Goal: Task Accomplishment & Management: Complete application form

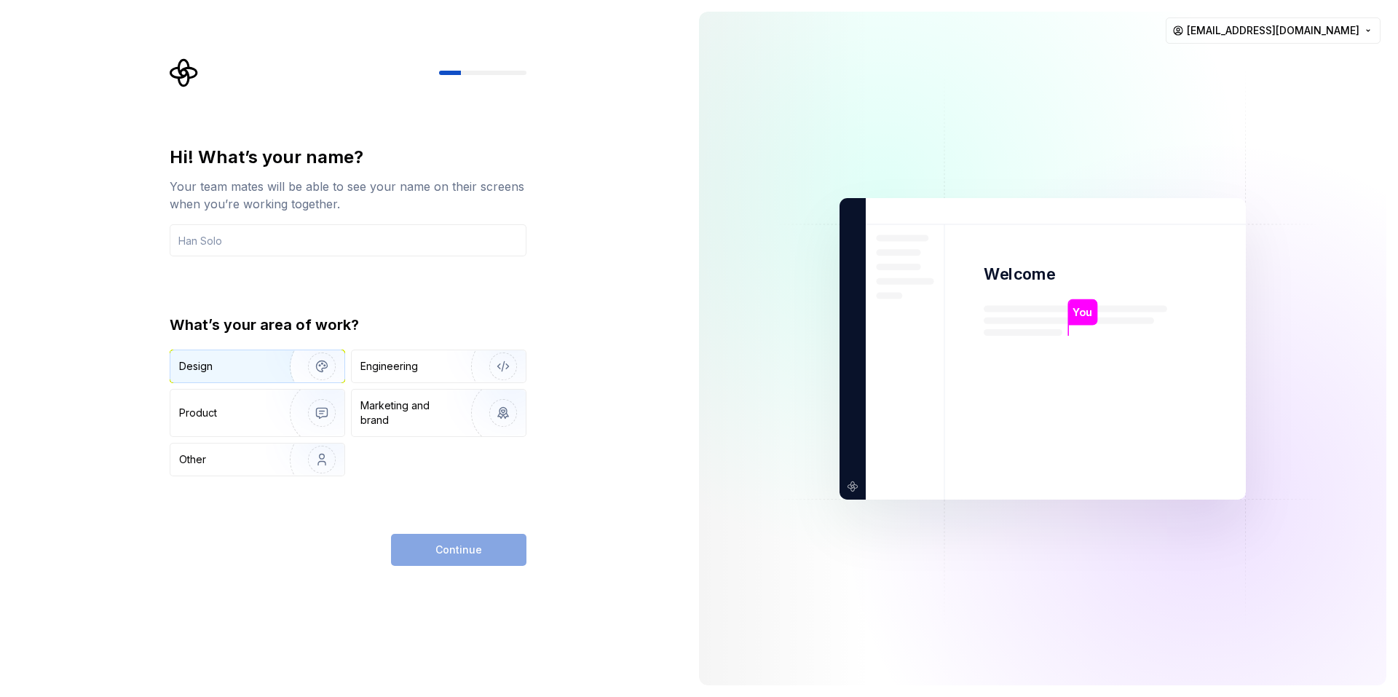
click at [259, 372] on div "Design" at bounding box center [225, 366] width 92 height 15
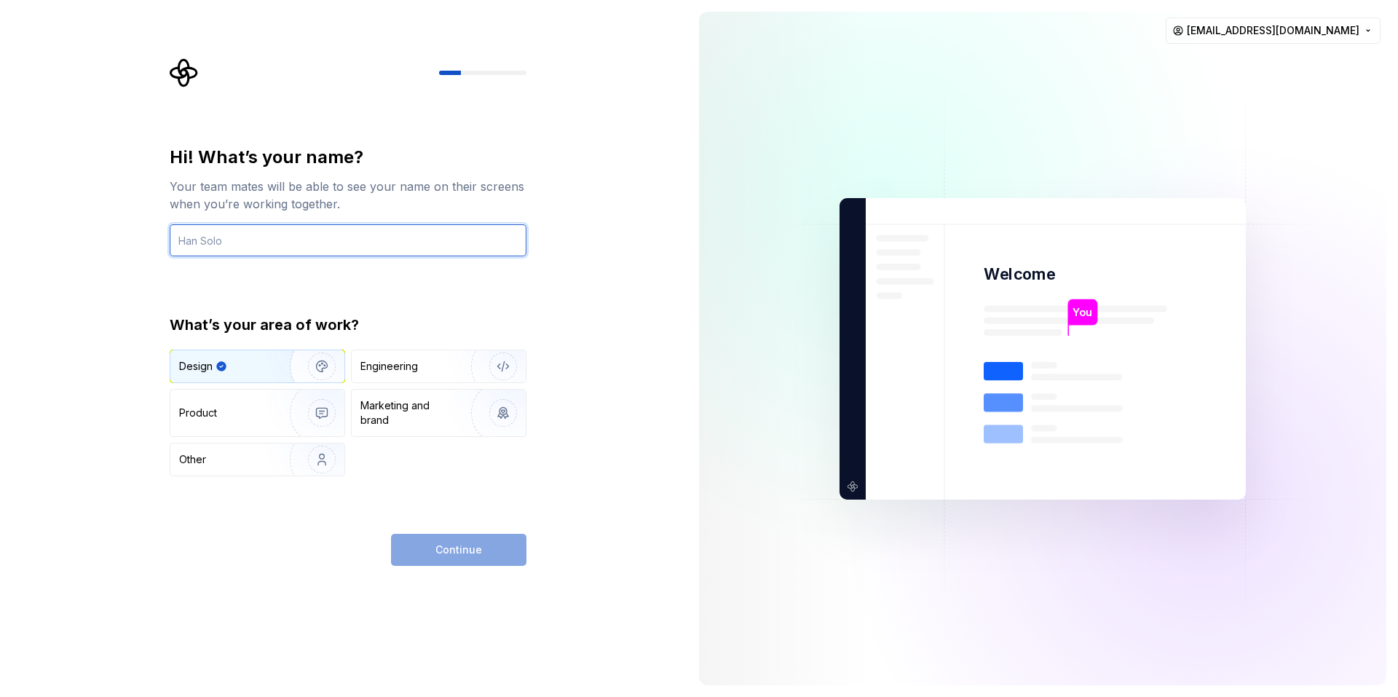
click at [309, 250] on input "text" at bounding box center [348, 240] width 357 height 32
type input "Ben"
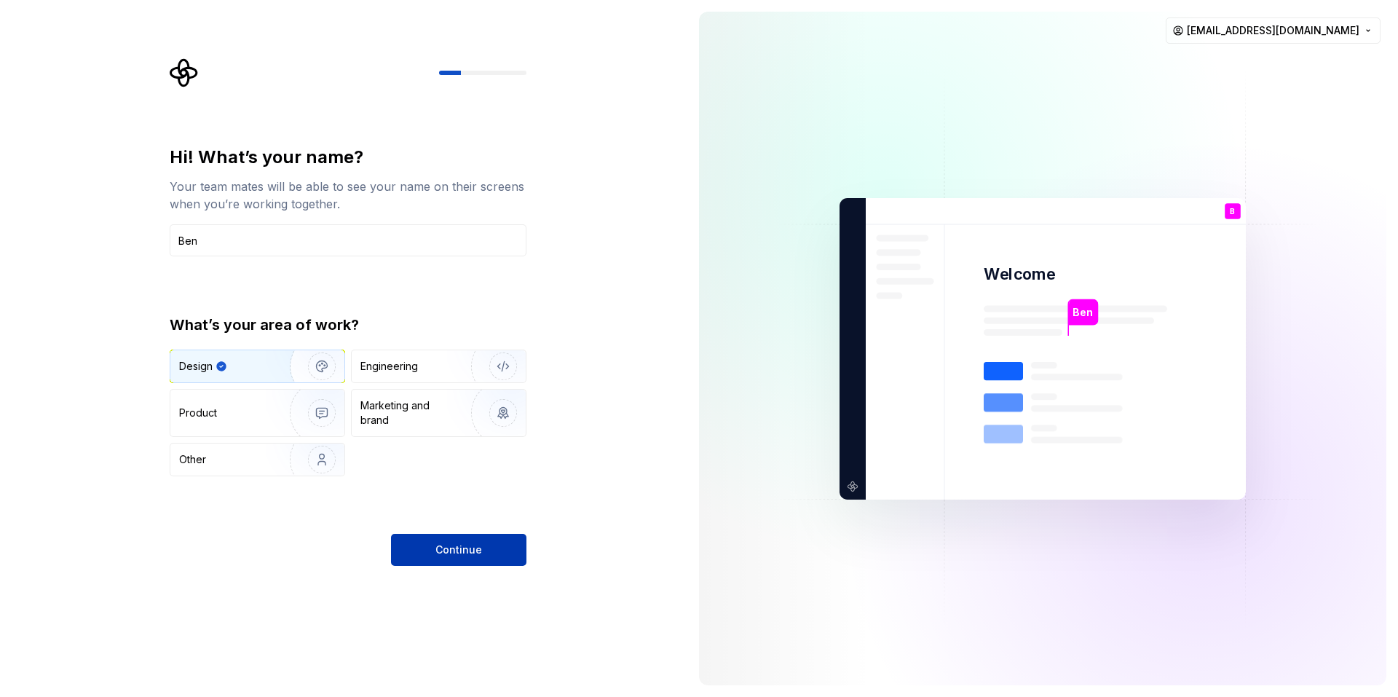
click at [449, 551] on span "Continue" at bounding box center [458, 549] width 47 height 15
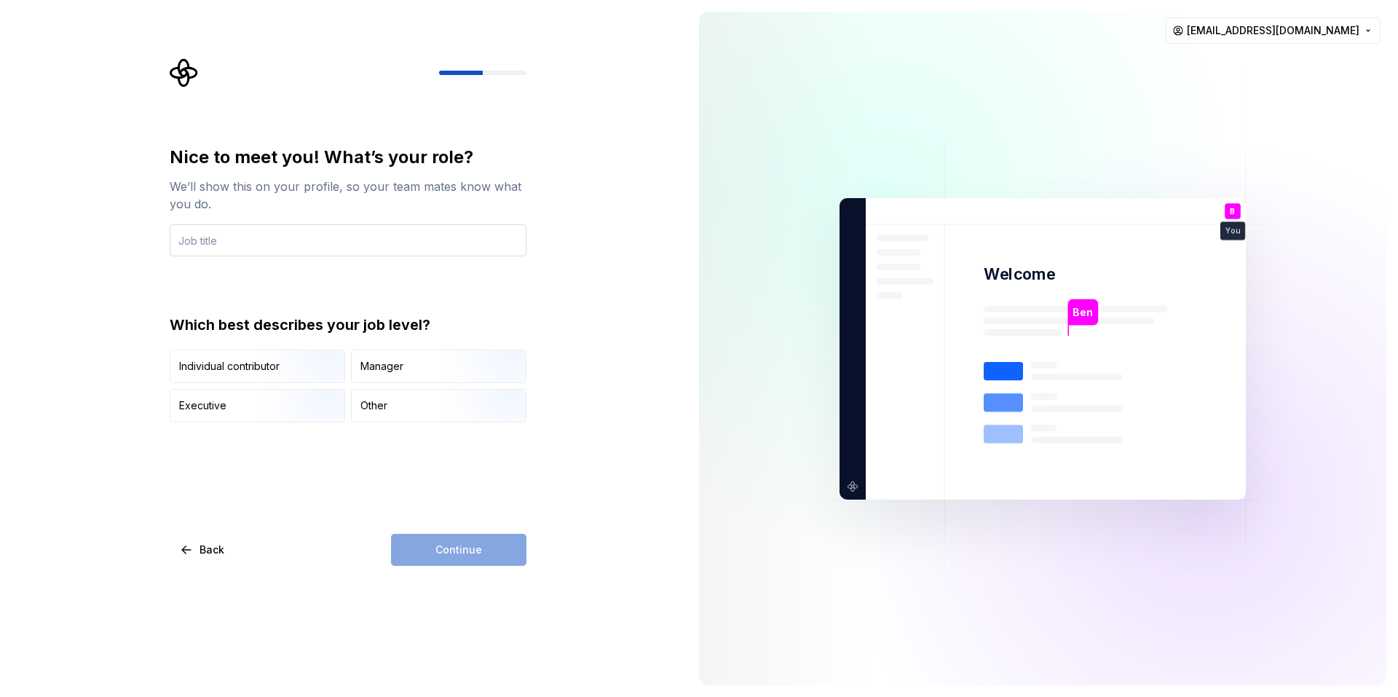
click at [313, 229] on input "text" at bounding box center [348, 240] width 357 height 32
click at [311, 240] on input "text" at bounding box center [348, 240] width 357 height 32
type input "Mr"
click at [279, 363] on img "button" at bounding box center [309, 385] width 93 height 98
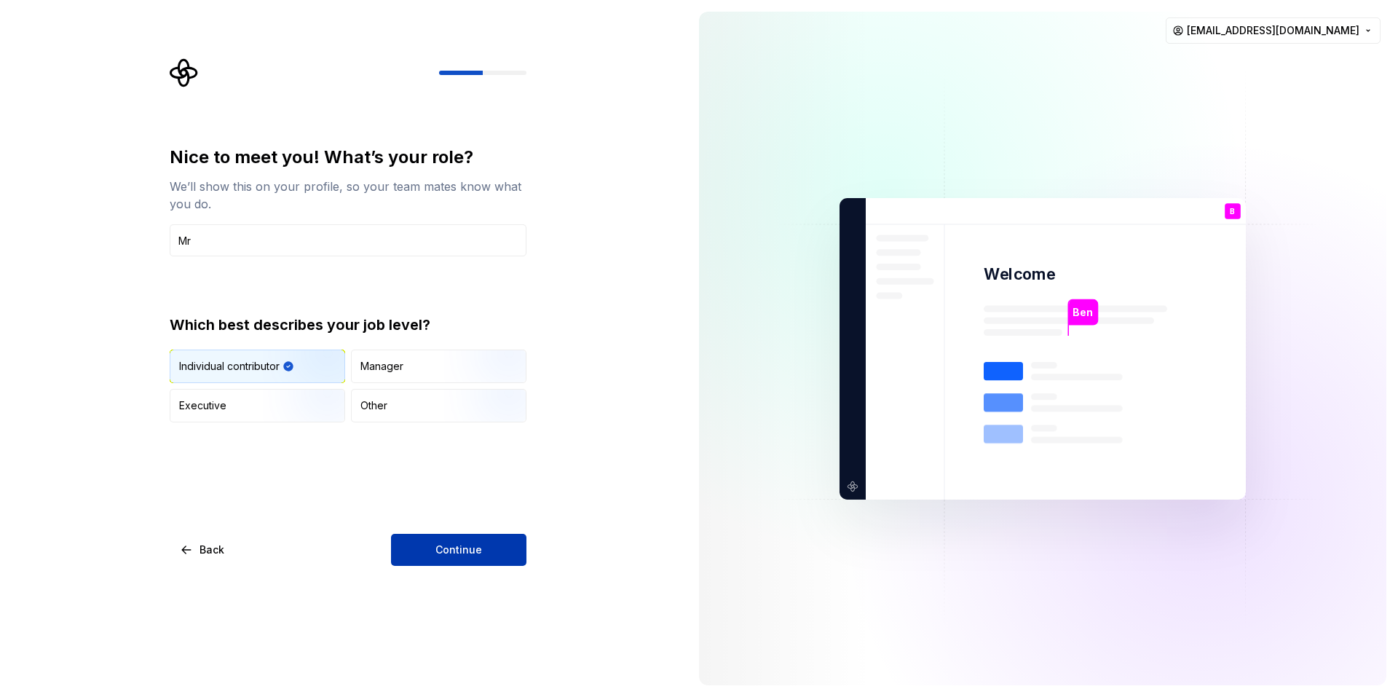
click at [448, 543] on span "Continue" at bounding box center [458, 549] width 47 height 15
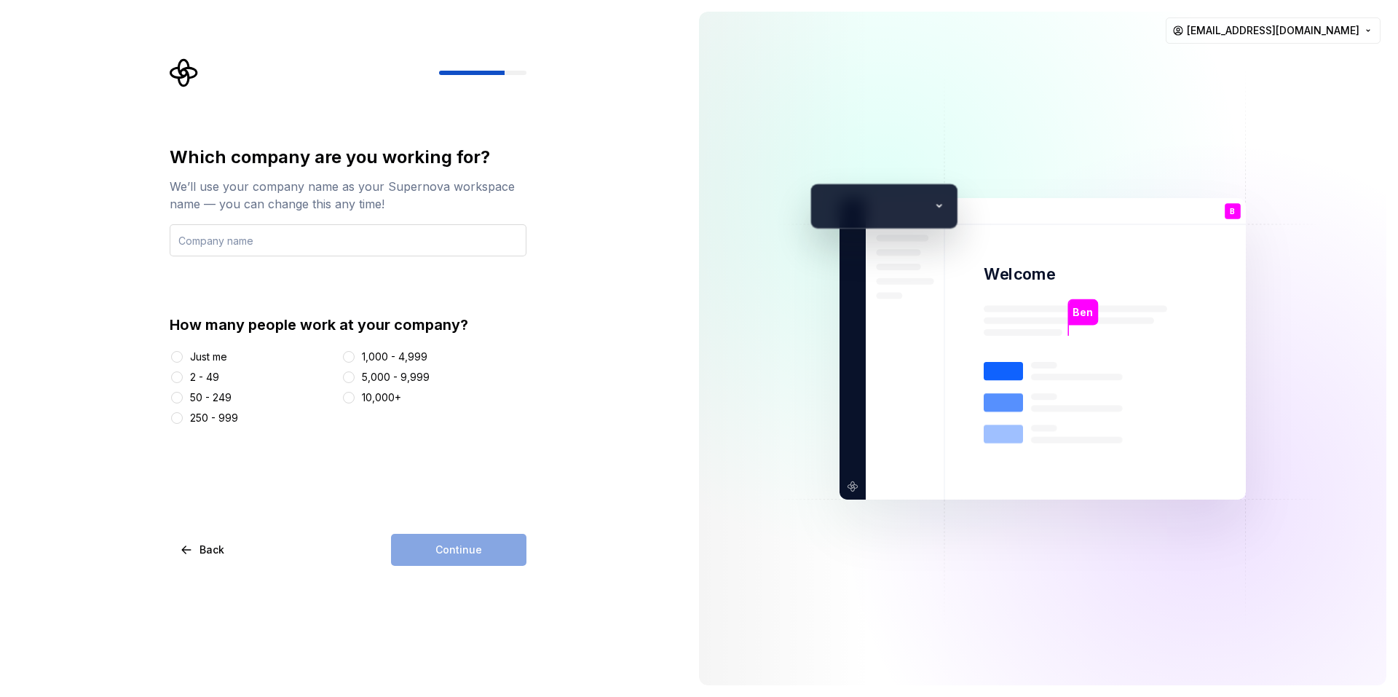
click at [265, 240] on input "text" at bounding box center [348, 240] width 357 height 32
type input "WELOVEFONT"
click at [208, 353] on div "Just me" at bounding box center [208, 356] width 37 height 15
click at [183, 353] on button "Just me" at bounding box center [177, 357] width 12 height 12
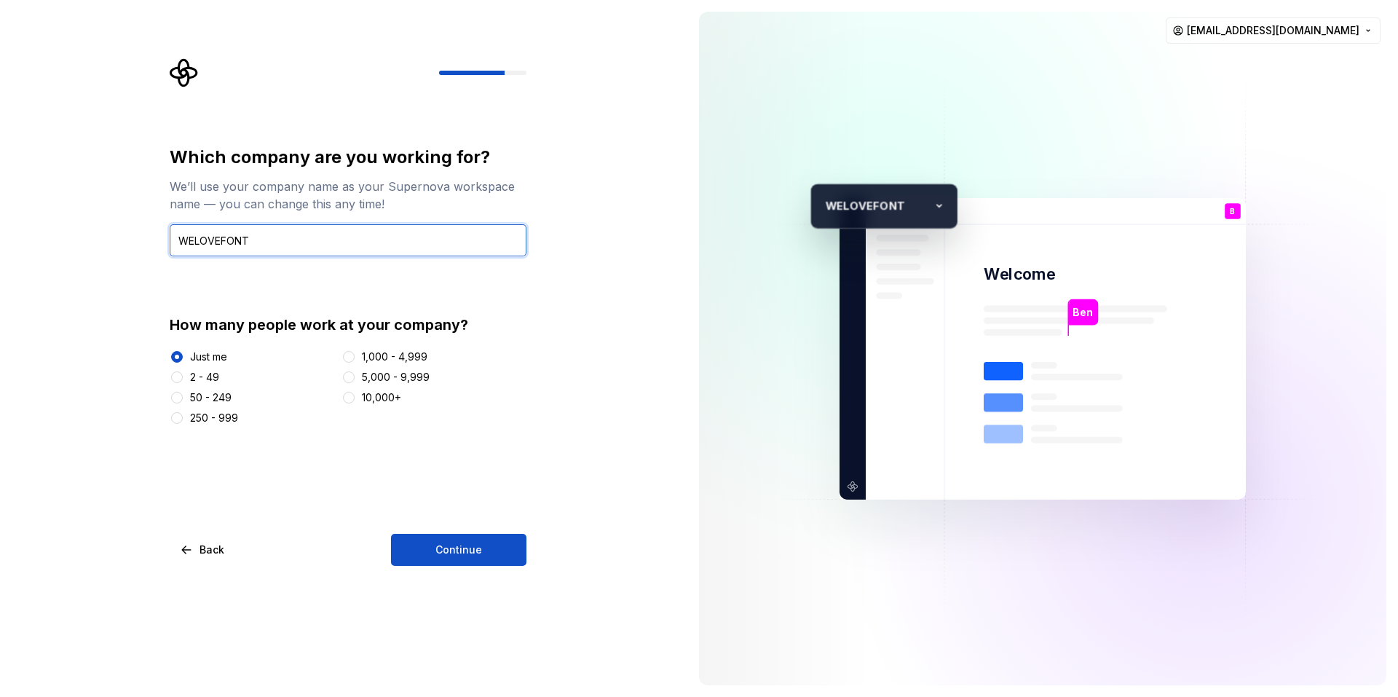
drag, startPoint x: 269, startPoint y: 226, endPoint x: 93, endPoint y: 229, distance: 176.2
click at [93, 229] on div "Which company are you working for? We’ll use your company name as your Supernov…" at bounding box center [343, 348] width 687 height 697
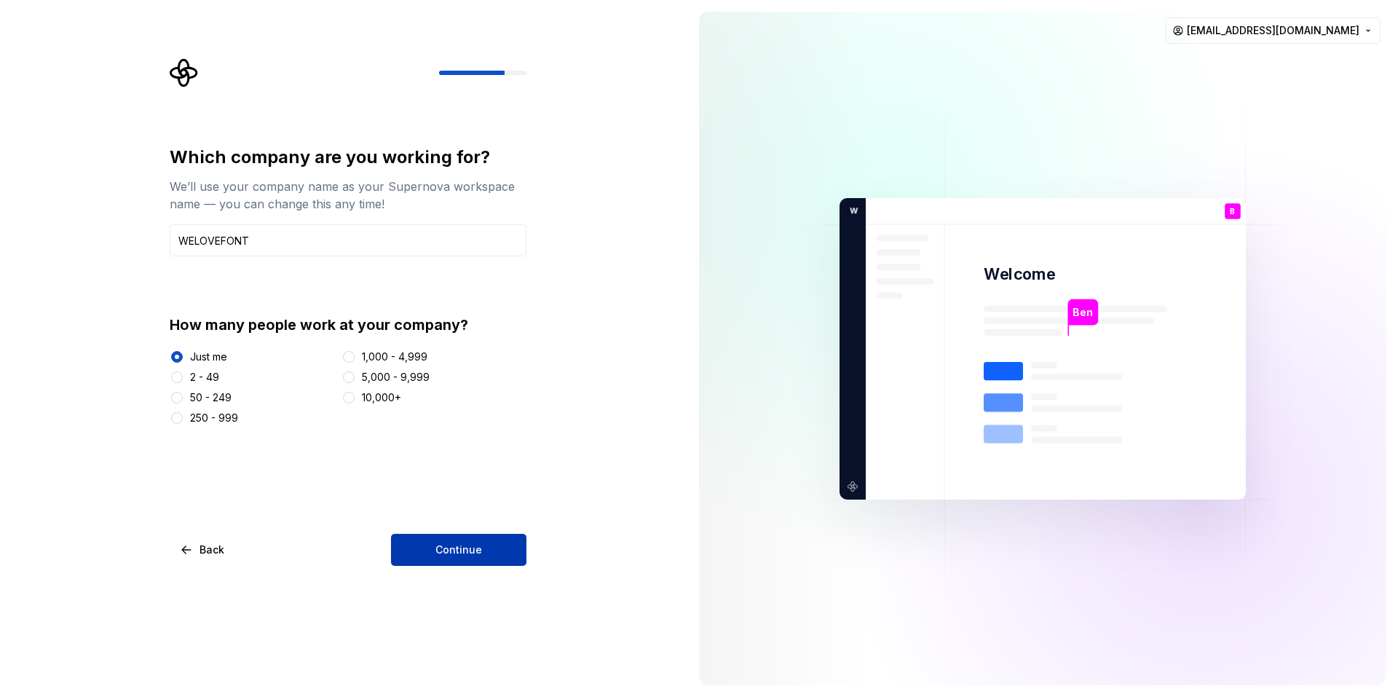
click at [435, 553] on button "Continue" at bounding box center [458, 550] width 135 height 32
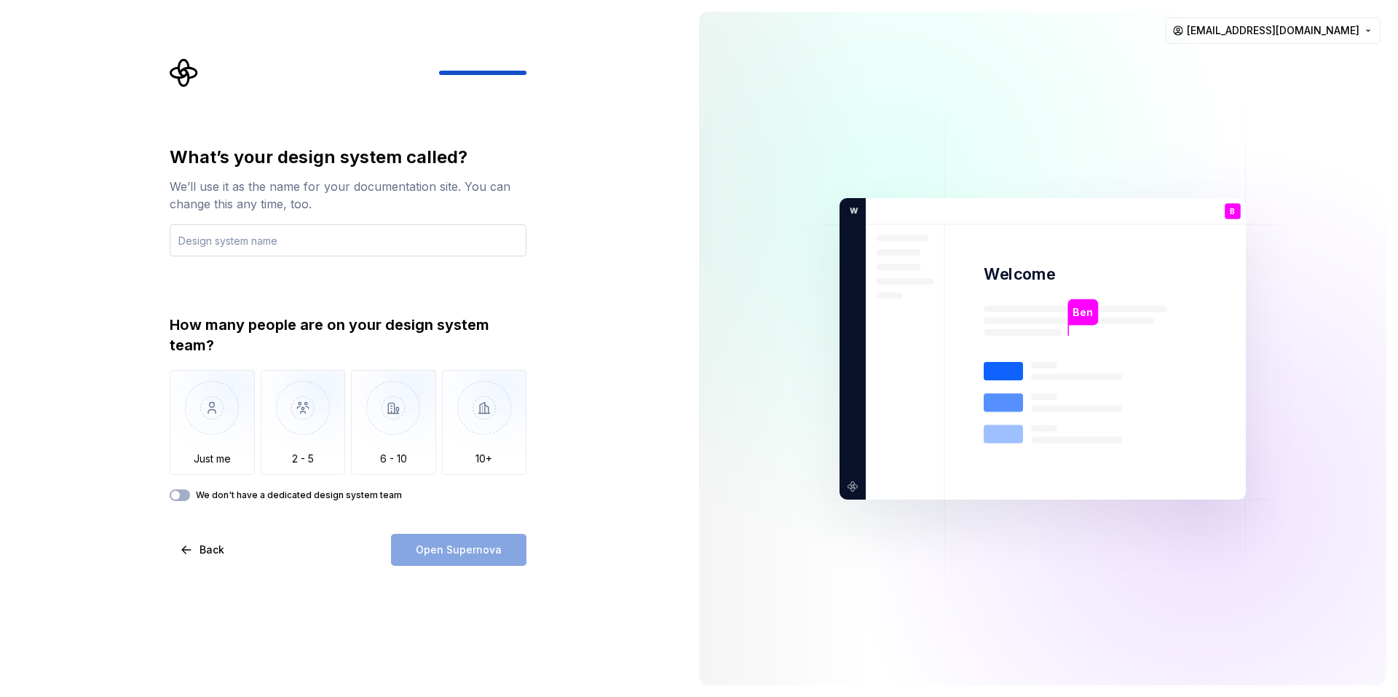
click at [243, 241] on input "text" at bounding box center [348, 240] width 357 height 32
click at [201, 430] on img "button" at bounding box center [212, 419] width 85 height 98
click at [183, 497] on button "We don't have a dedicated design system team" at bounding box center [180, 495] width 20 height 12
click at [248, 236] on input "text" at bounding box center [348, 240] width 357 height 32
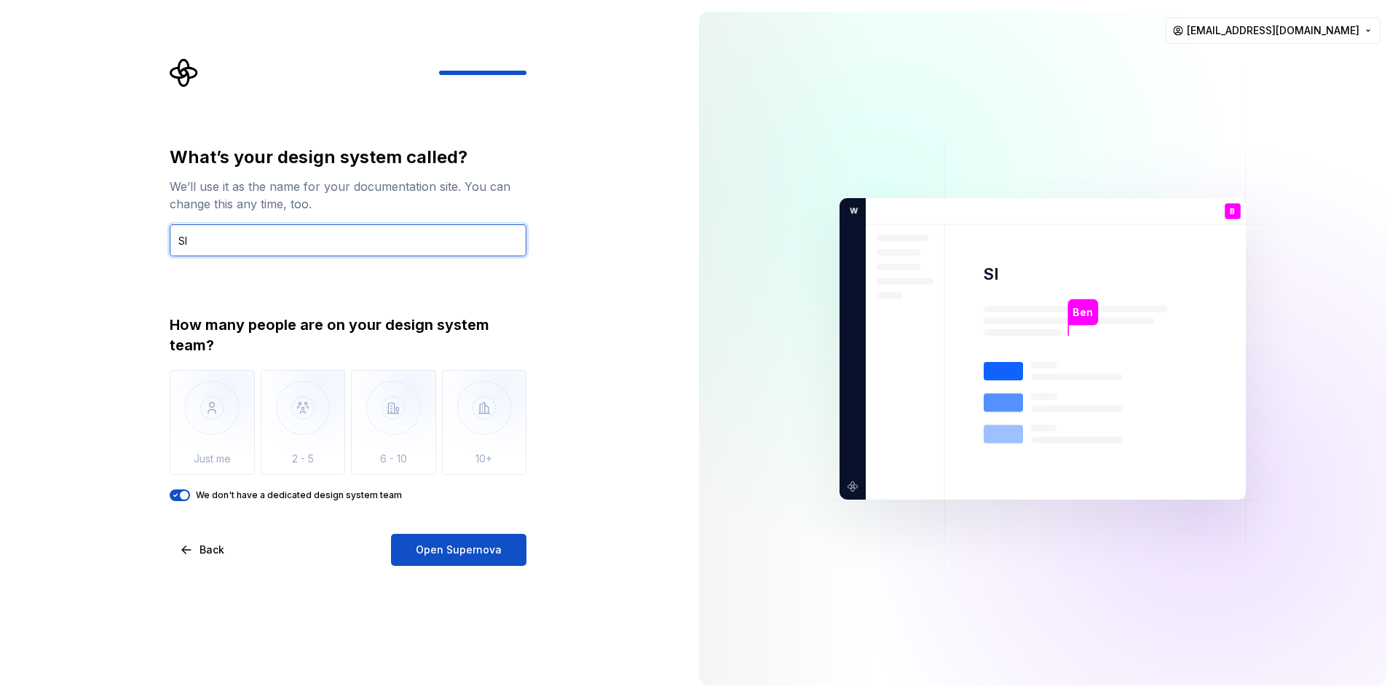
type input "S"
type input "w"
type input "WELOVEFONT"
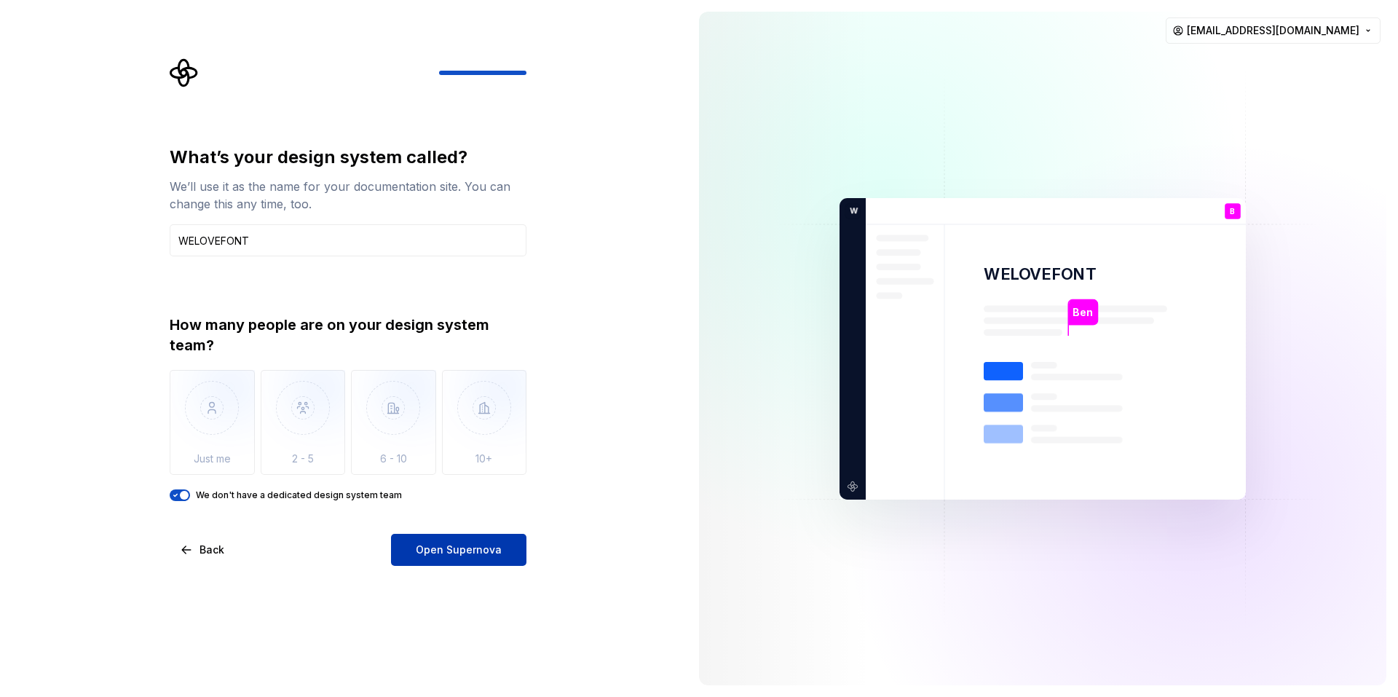
click at [428, 545] on span "Open Supernova" at bounding box center [459, 549] width 86 height 15
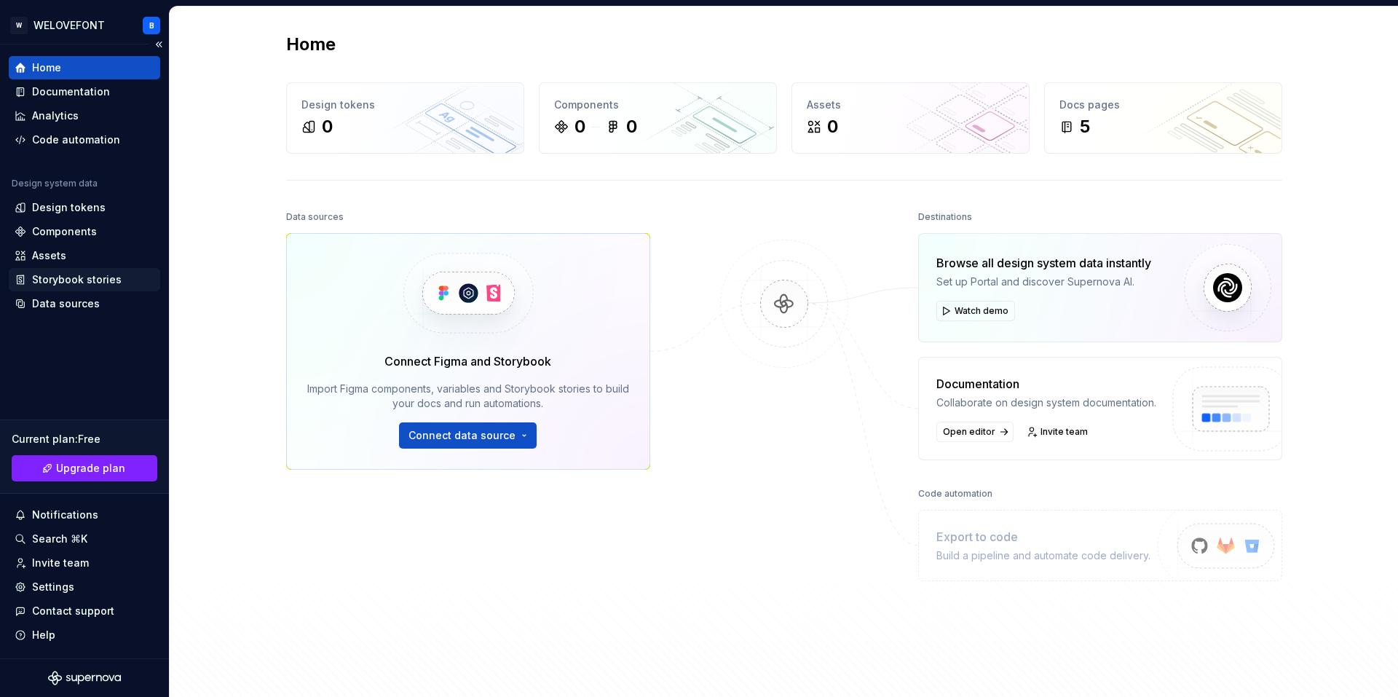
click at [88, 276] on div "Storybook stories" at bounding box center [77, 279] width 90 height 15
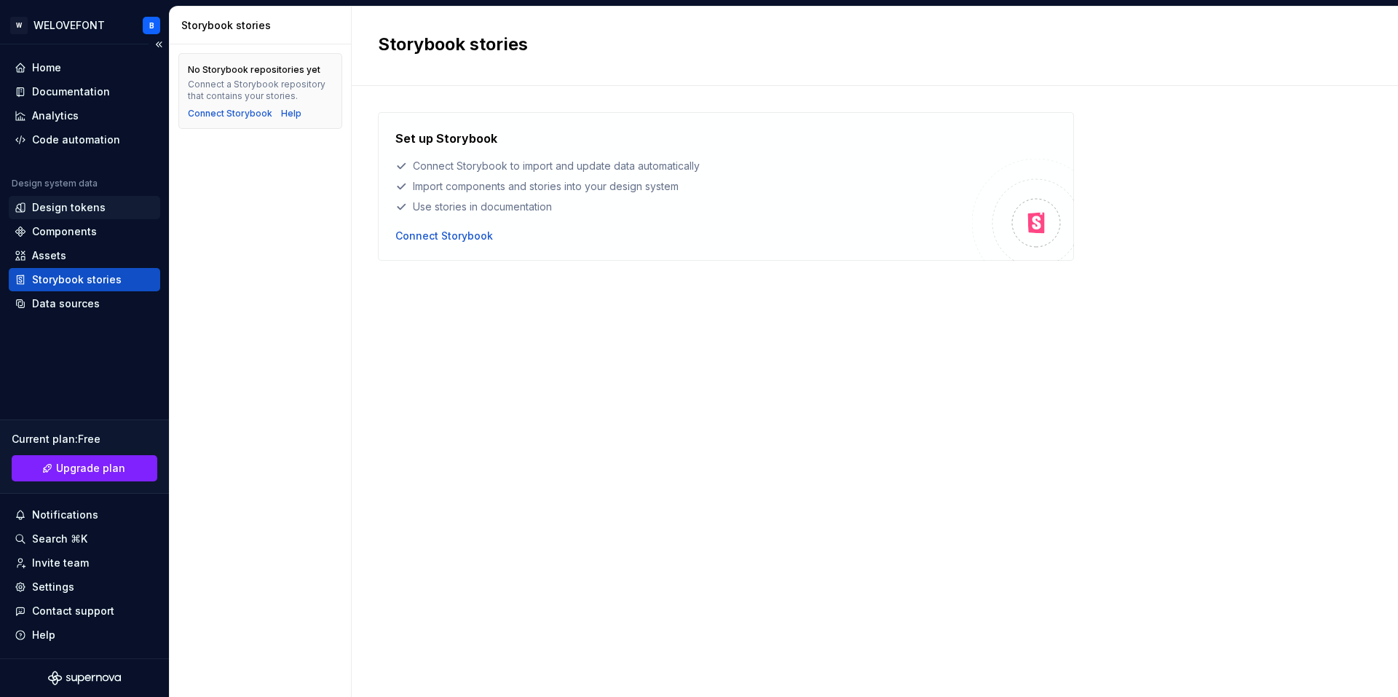
click at [95, 199] on div "Design tokens" at bounding box center [84, 207] width 151 height 23
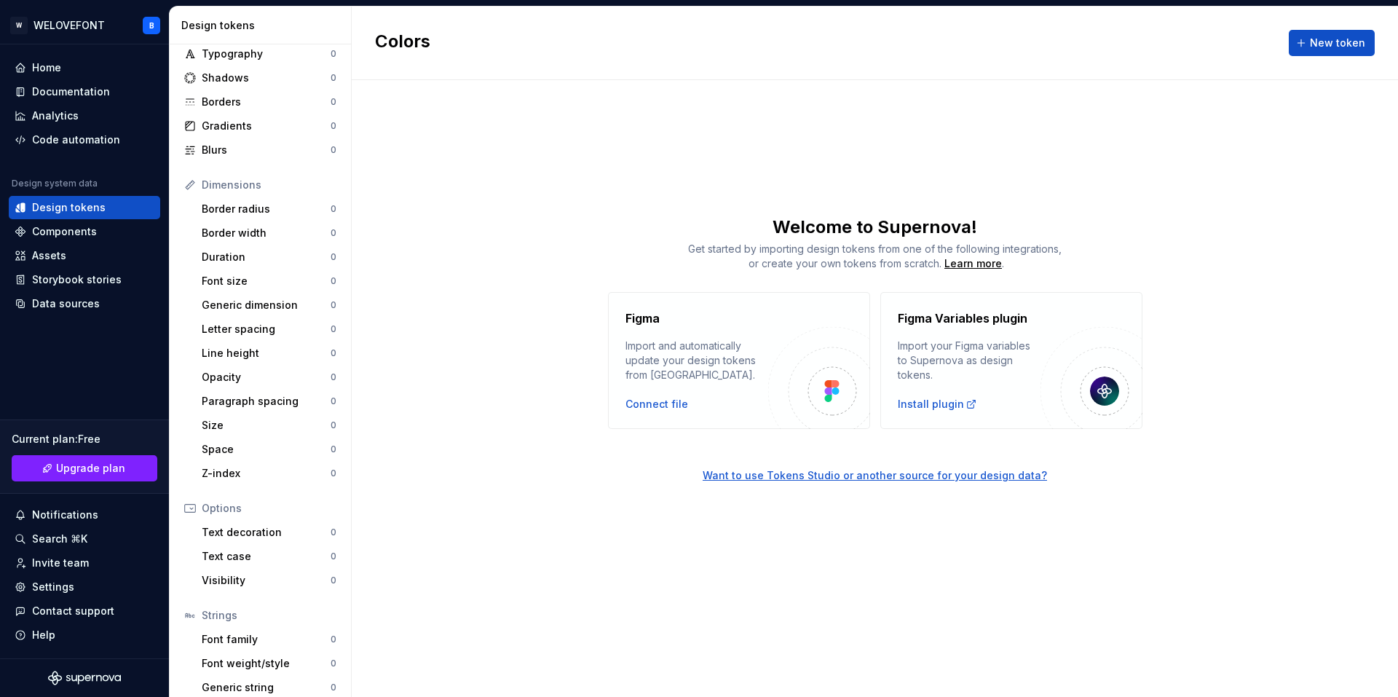
scroll to position [100, 0]
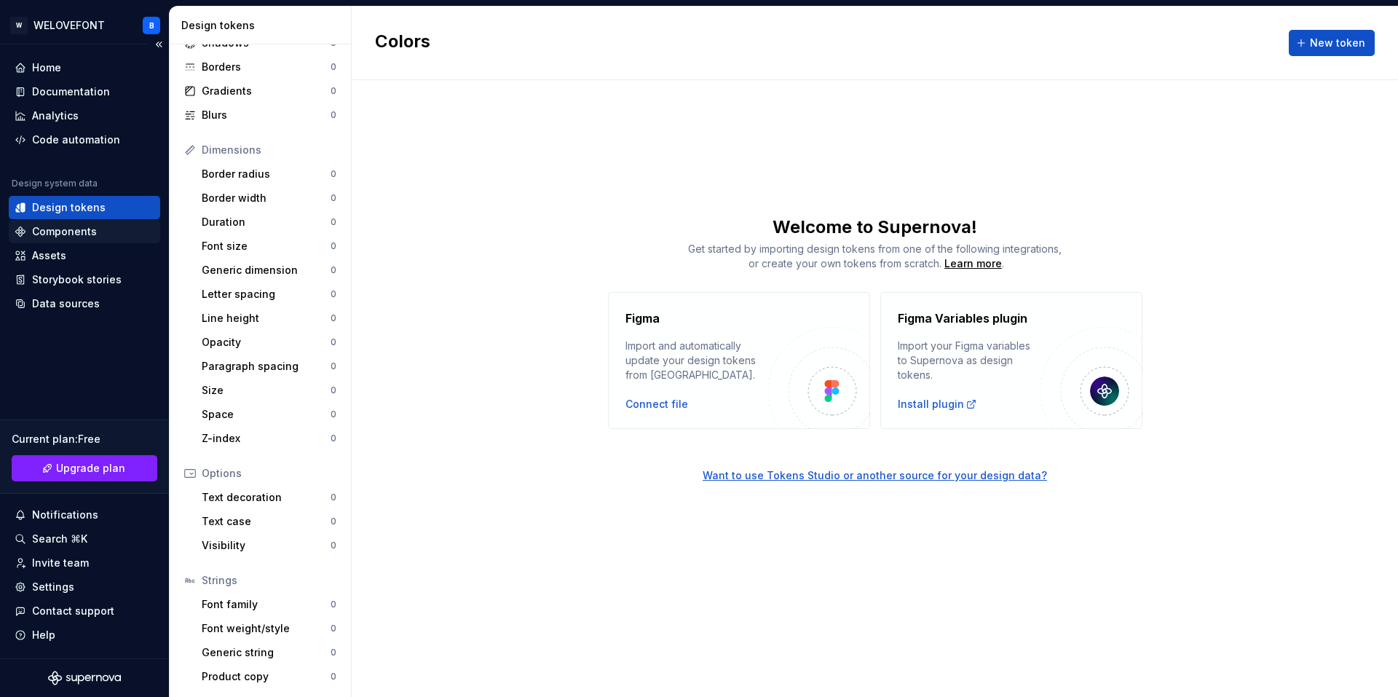
click at [71, 229] on div "Components" at bounding box center [64, 231] width 65 height 15
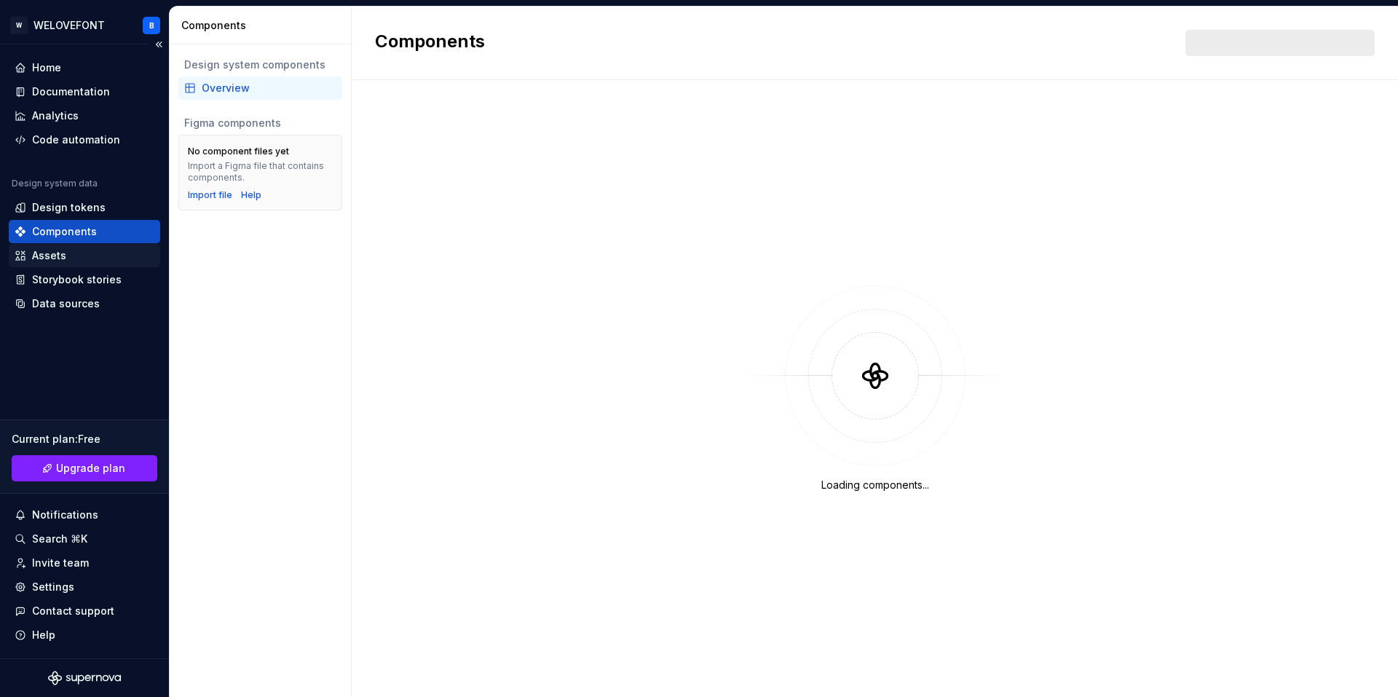
click at [57, 255] on div "Assets" at bounding box center [49, 255] width 34 height 15
